Goal: Connect with others: Connect with others

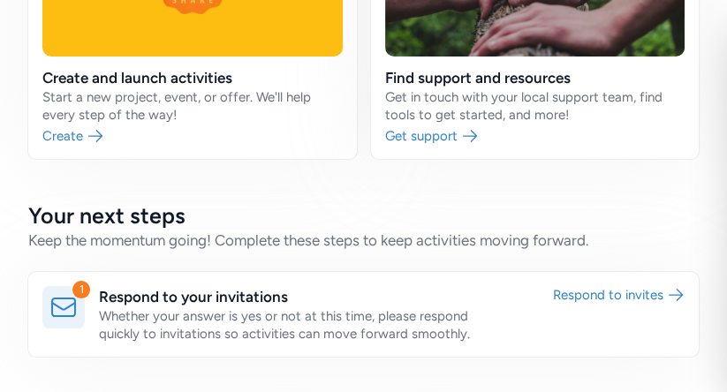
scroll to position [411, 0]
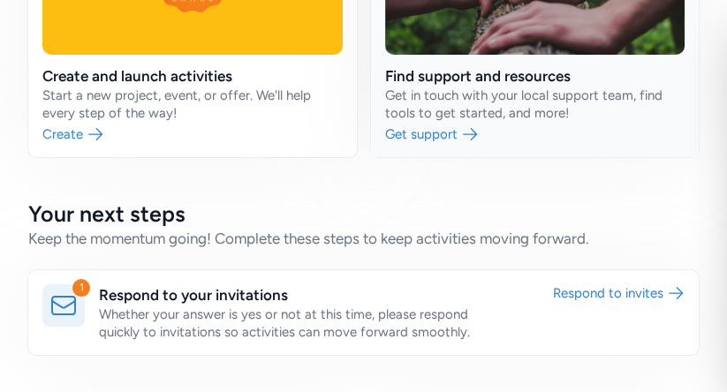
click at [487, 156] on link at bounding box center [535, 14] width 329 height 286
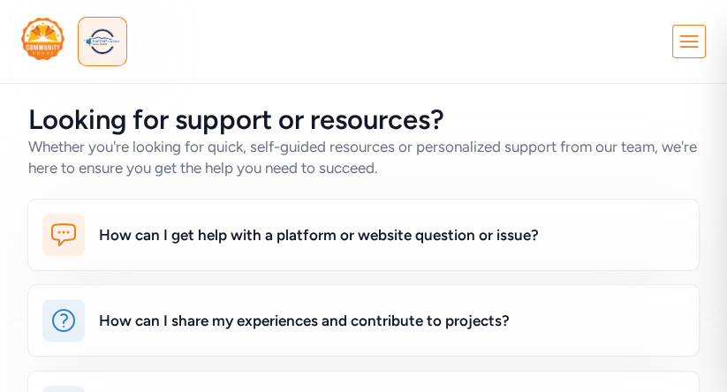
click at [687, 50] on icon at bounding box center [690, 42] width 32 height 32
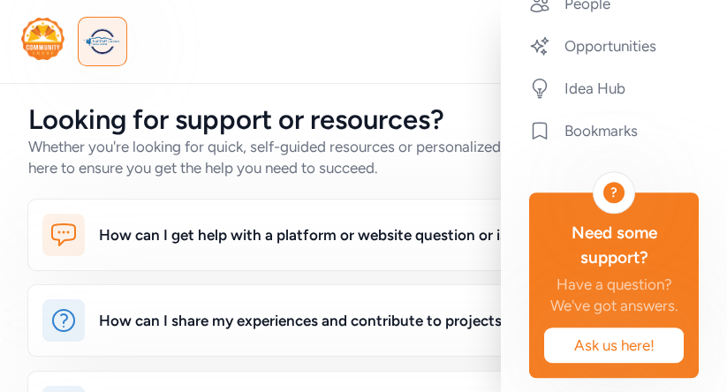
scroll to position [832, 0]
click at [614, 23] on link "People" at bounding box center [614, 3] width 198 height 39
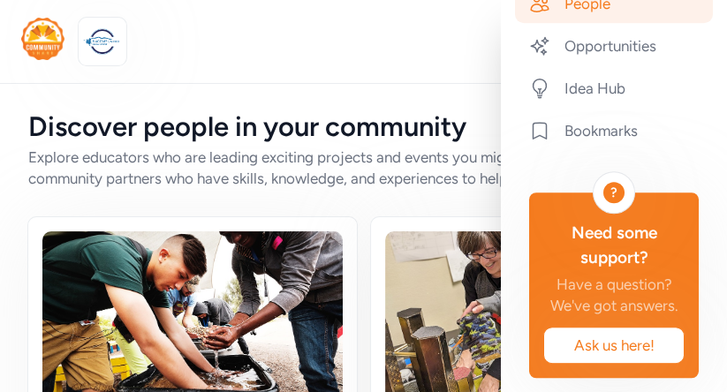
click at [602, 23] on link "People" at bounding box center [614, 3] width 198 height 39
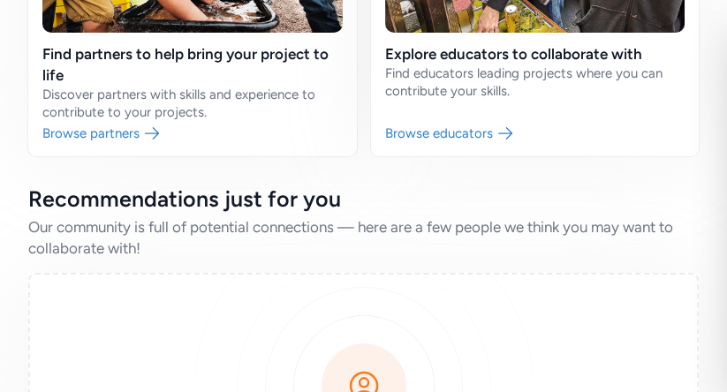
scroll to position [371, 0]
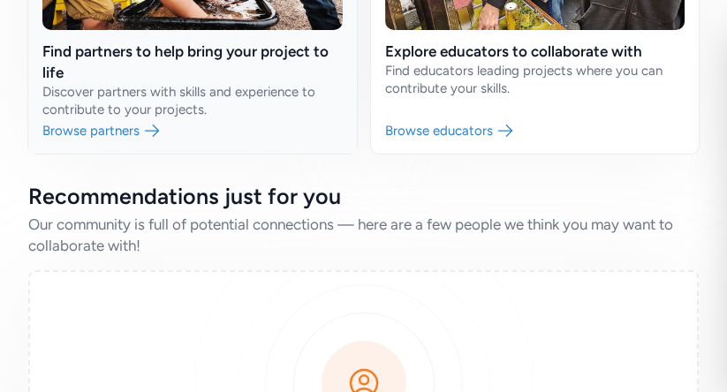
click at [207, 109] on link at bounding box center [192, 0] width 329 height 308
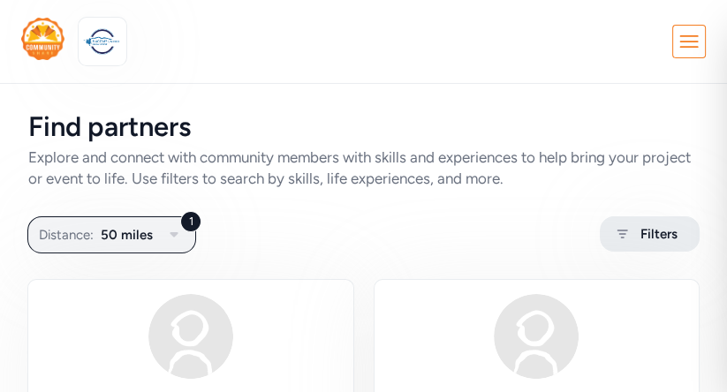
click at [614, 245] on icon at bounding box center [623, 234] width 22 height 21
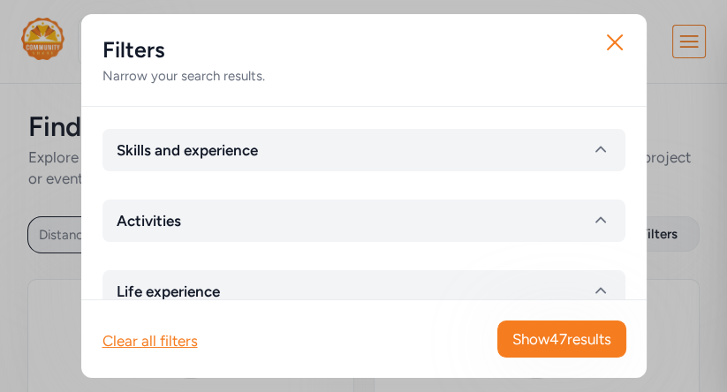
scroll to position [85, 0]
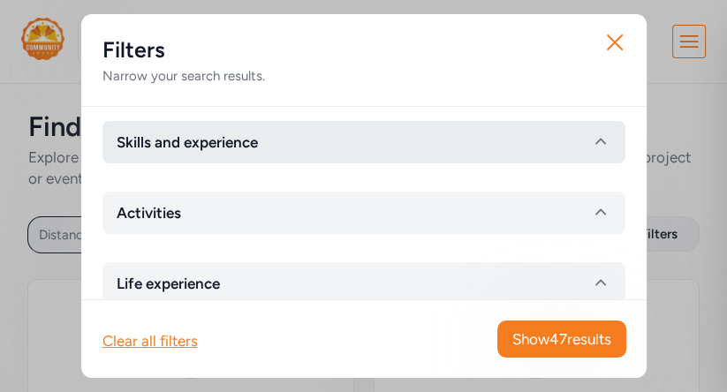
click at [342, 164] on button "Skills and experience" at bounding box center [364, 142] width 523 height 42
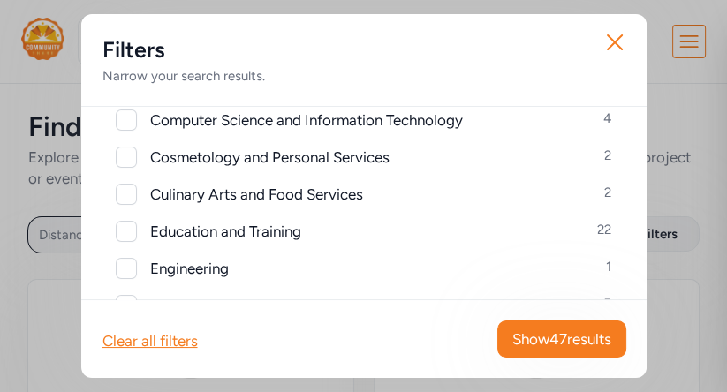
scroll to position [379, 0]
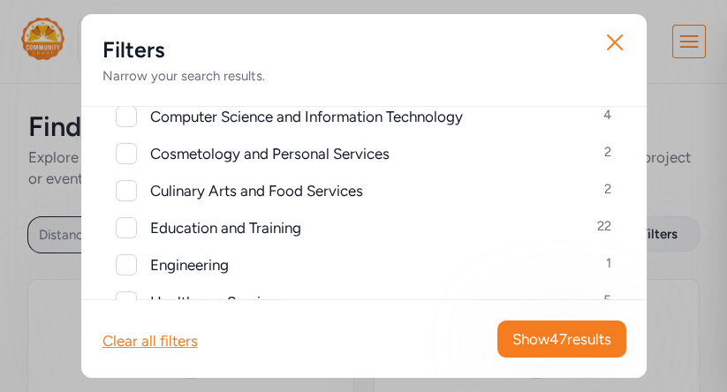
click at [135, 127] on div at bounding box center [126, 116] width 21 height 21
checkbox input "true"
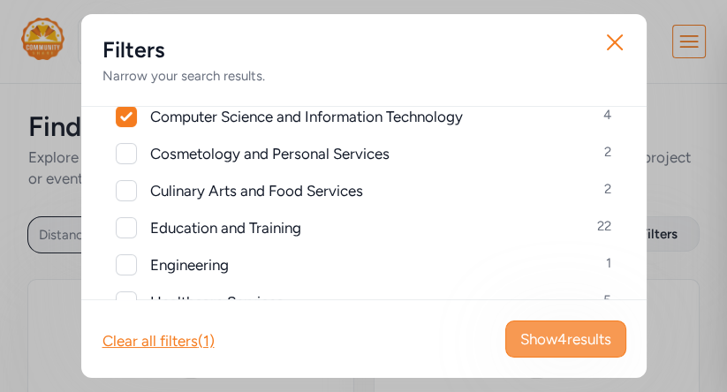
click at [526, 329] on span "Show 4 results" at bounding box center [566, 339] width 91 height 21
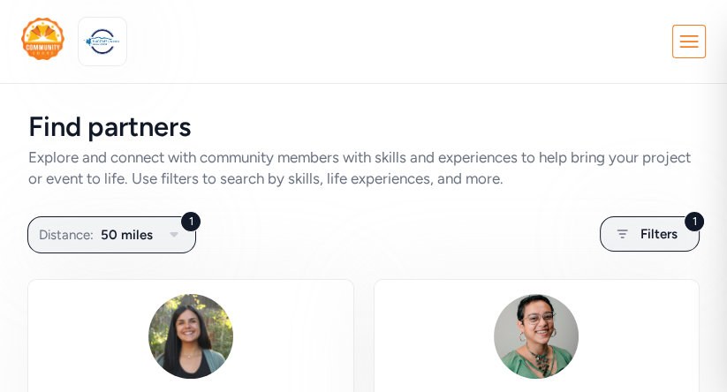
click at [681, 47] on icon at bounding box center [689, 41] width 17 height 11
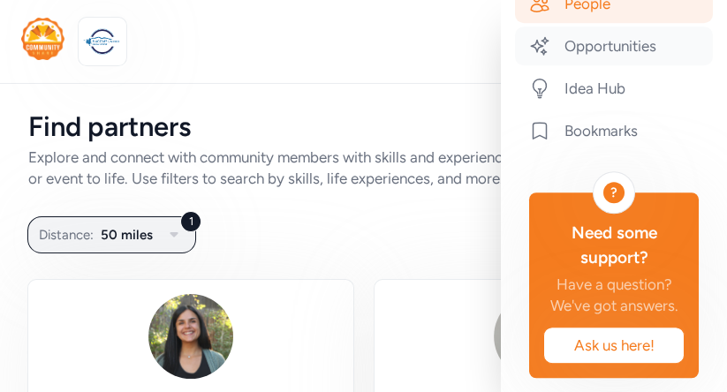
click at [640, 65] on link "Opportunities" at bounding box center [614, 46] width 198 height 39
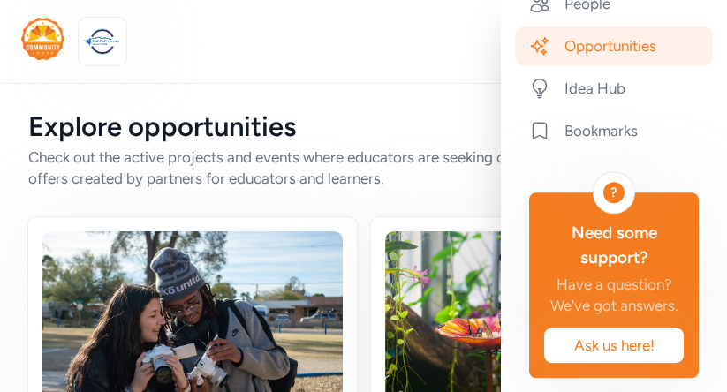
click at [425, 174] on div "Explore opportunities Check out the active projects and events where educators …" at bounding box center [363, 150] width 671 height 78
